Goal: Transaction & Acquisition: Obtain resource

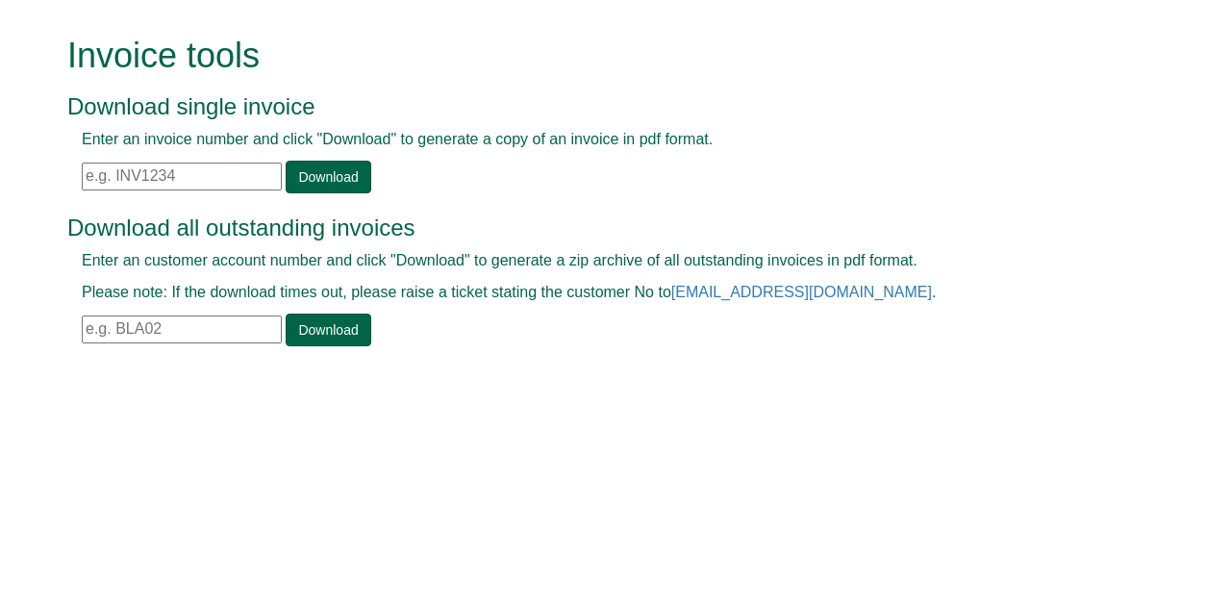
click at [122, 336] on input "text" at bounding box center [182, 329] width 200 height 28
type input "mmi25"
click at [316, 320] on link "Download" at bounding box center [328, 329] width 85 height 33
click at [110, 176] on input "text" at bounding box center [182, 177] width 200 height 28
paste input "INV0931715"
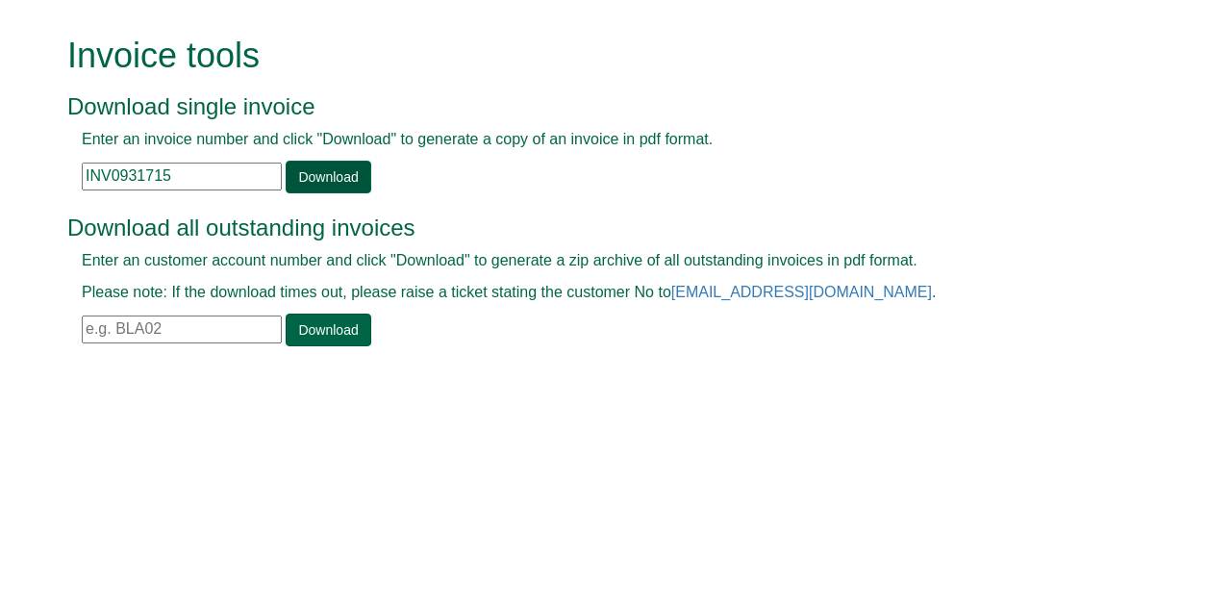
type input "INV0931715"
click at [346, 172] on link "Download" at bounding box center [328, 177] width 85 height 33
click at [135, 171] on input "text" at bounding box center [182, 177] width 200 height 28
paste input "INV1340281"
click at [317, 178] on link "Download" at bounding box center [328, 177] width 85 height 33
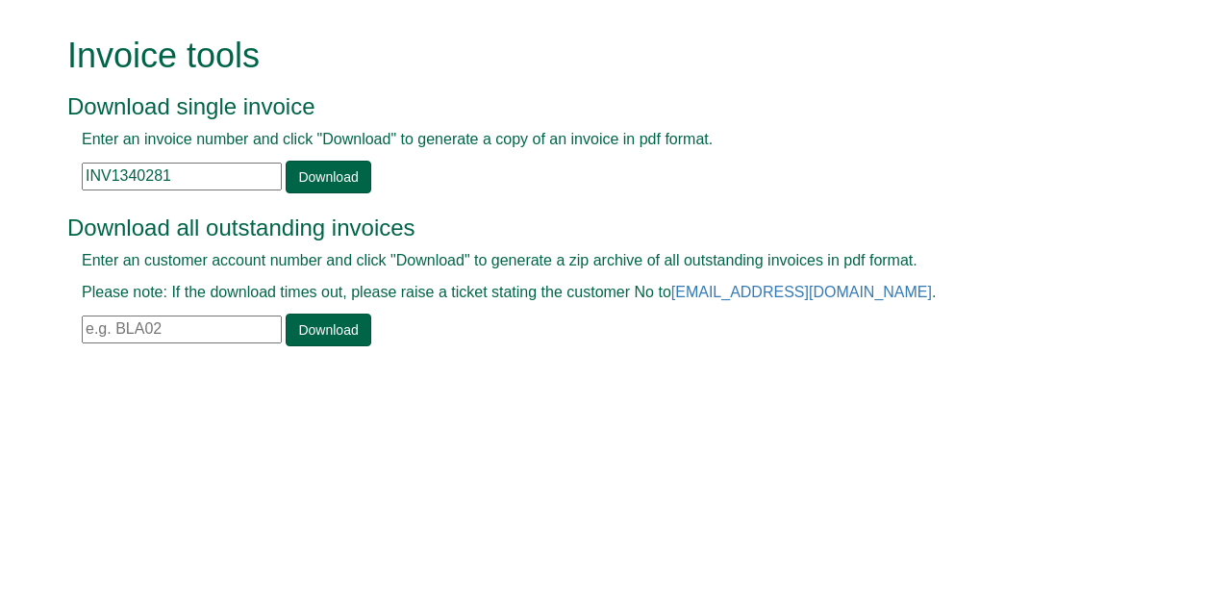
click at [171, 173] on input "INV1340281" at bounding box center [182, 177] width 200 height 28
type input "I"
type input "inv1375933"
click at [312, 177] on link "Download" at bounding box center [328, 177] width 85 height 33
